Goal: Information Seeking & Learning: Learn about a topic

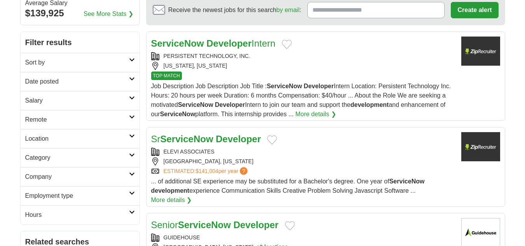
click at [74, 63] on h2 "Sort by" at bounding box center [77, 62] width 104 height 9
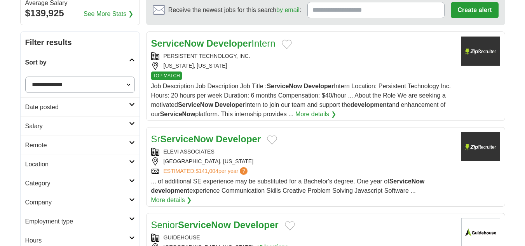
click at [66, 86] on select "**********" at bounding box center [80, 85] width 110 height 16
select select "**********"
click at [25, 77] on select "**********" at bounding box center [80, 85] width 110 height 16
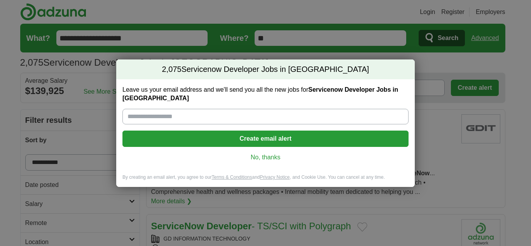
click at [269, 155] on link "No, thanks" at bounding box center [266, 157] width 274 height 9
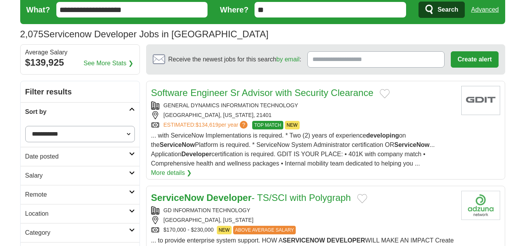
scroll to position [78, 0]
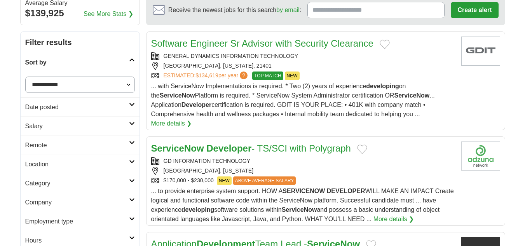
click at [71, 113] on link "Date posted" at bounding box center [80, 107] width 119 height 19
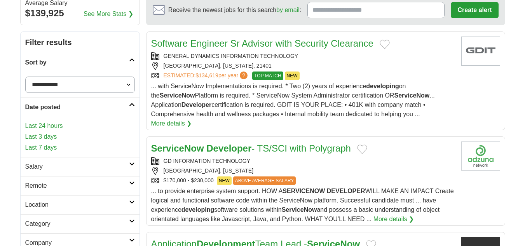
click at [54, 135] on link "Last 3 days" at bounding box center [80, 136] width 110 height 9
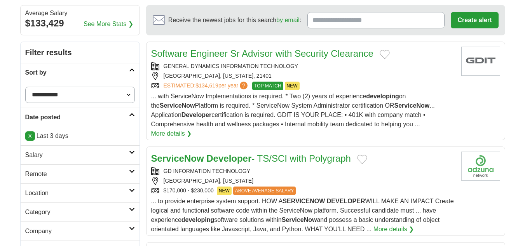
scroll to position [78, 0]
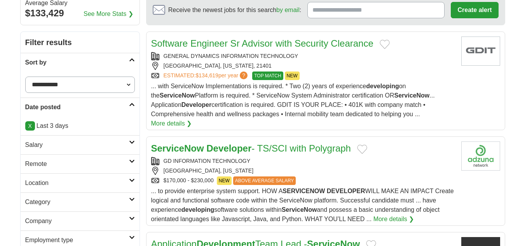
click at [69, 163] on h2 "Remote" at bounding box center [77, 163] width 104 height 9
click at [37, 181] on link "Remote jobs" at bounding box center [42, 182] width 35 height 7
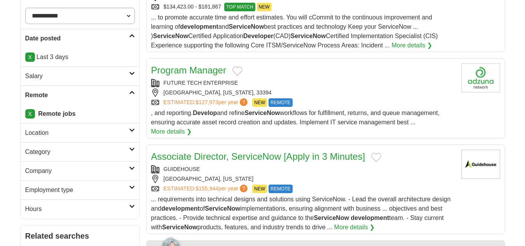
scroll to position [155, 0]
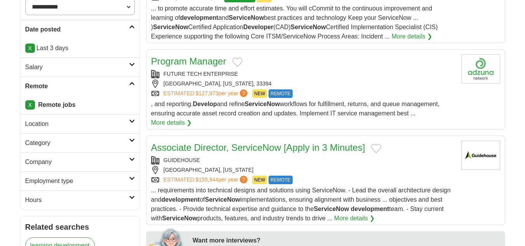
click at [36, 85] on h2 "Remote" at bounding box center [77, 86] width 104 height 9
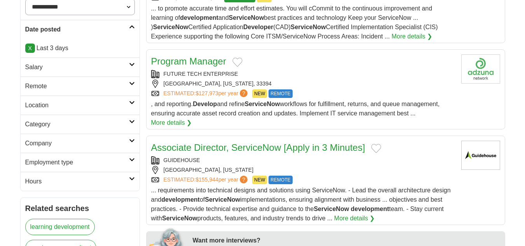
click at [38, 26] on h2 "Date posted" at bounding box center [77, 29] width 104 height 9
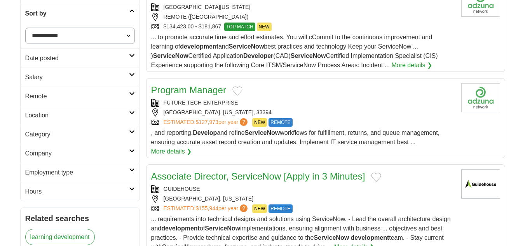
scroll to position [78, 0]
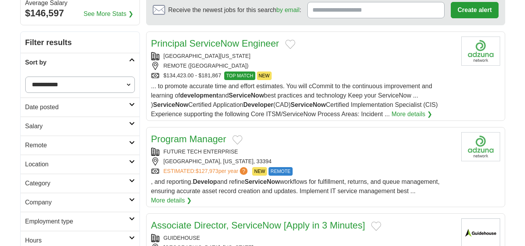
click at [36, 61] on h2 "Sort by" at bounding box center [77, 62] width 104 height 9
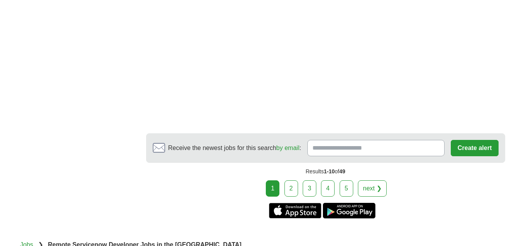
scroll to position [1282, 0]
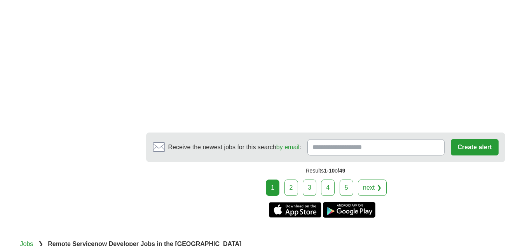
click at [295, 196] on link "2" at bounding box center [291, 188] width 14 height 16
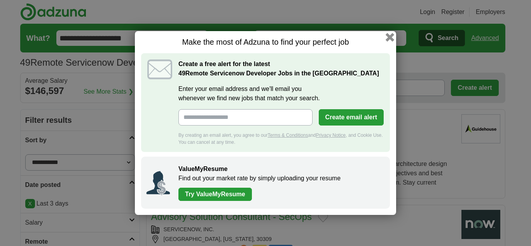
click at [389, 34] on button "button" at bounding box center [390, 37] width 9 height 9
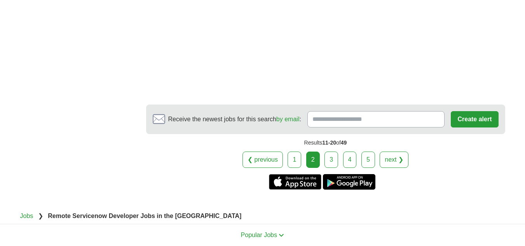
scroll to position [1399, 0]
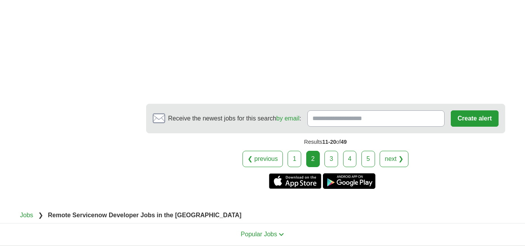
click at [330, 151] on link "3" at bounding box center [331, 159] width 14 height 16
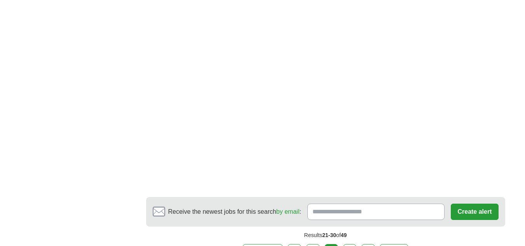
scroll to position [1438, 0]
